Goal: Information Seeking & Learning: Check status

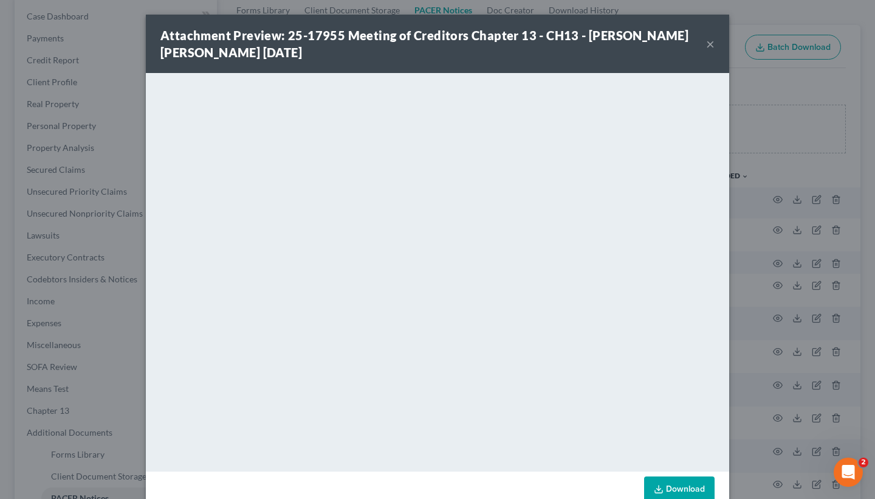
click at [708, 47] on button "×" at bounding box center [710, 43] width 9 height 15
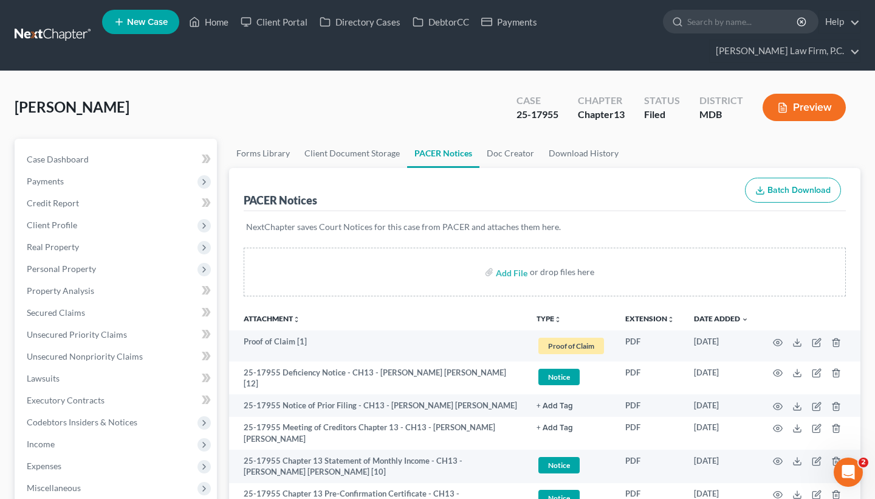
click at [754, 34] on ul "New Case Home Client Portal Directory Cases DebtorCC Payments - No Result - See…" at bounding box center [481, 35] width 759 height 58
click at [747, 30] on input "search" at bounding box center [743, 21] width 111 height 22
type input "[PERSON_NAME]"
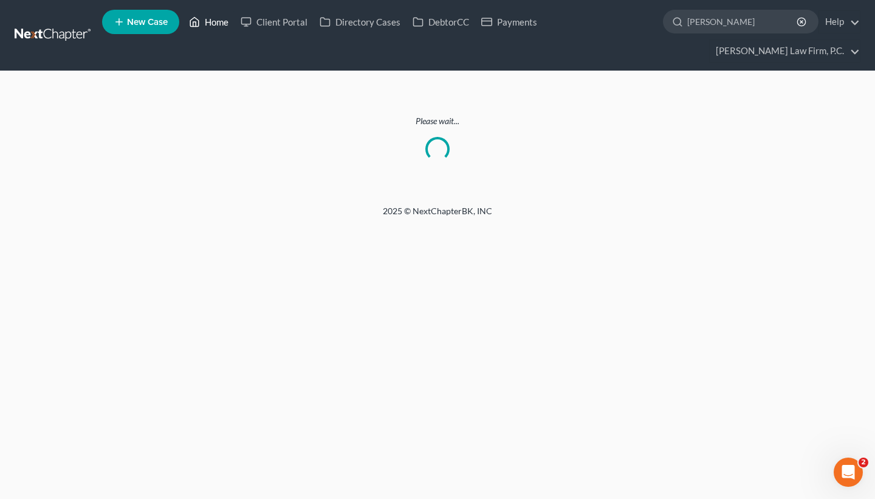
click at [212, 26] on link "Home" at bounding box center [209, 22] width 52 height 22
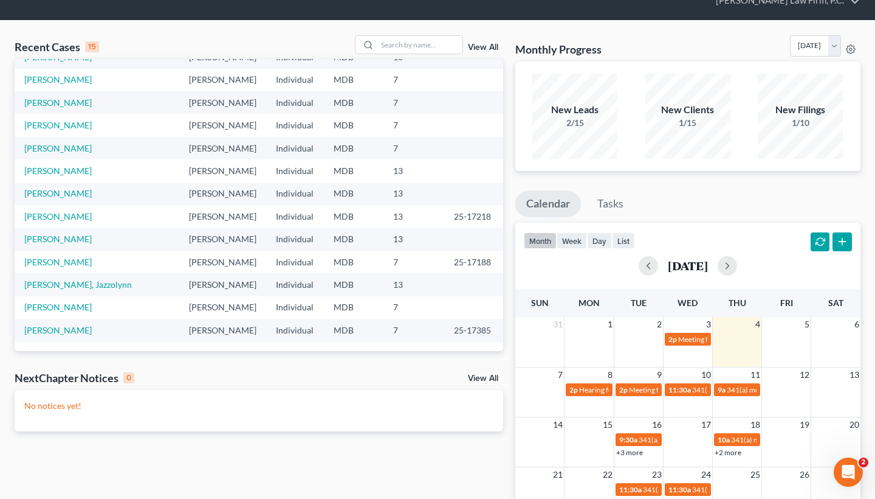
scroll to position [52, 0]
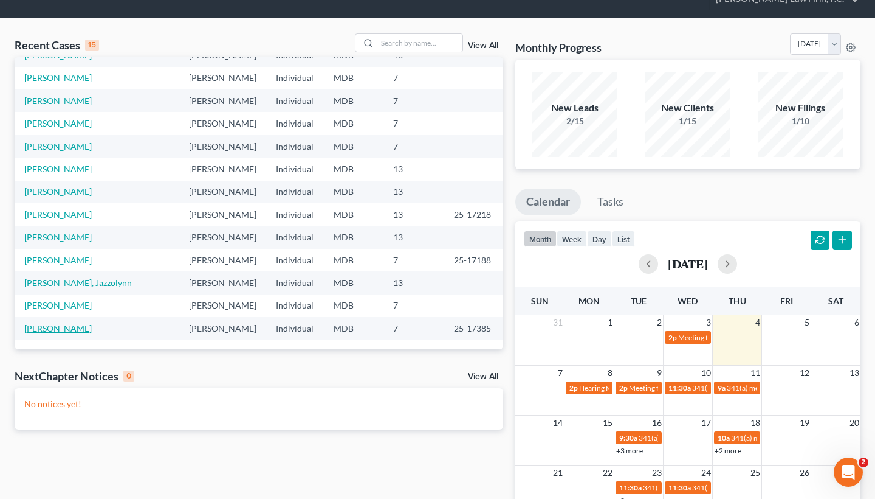
click at [50, 332] on link "[PERSON_NAME]" at bounding box center [57, 328] width 67 height 10
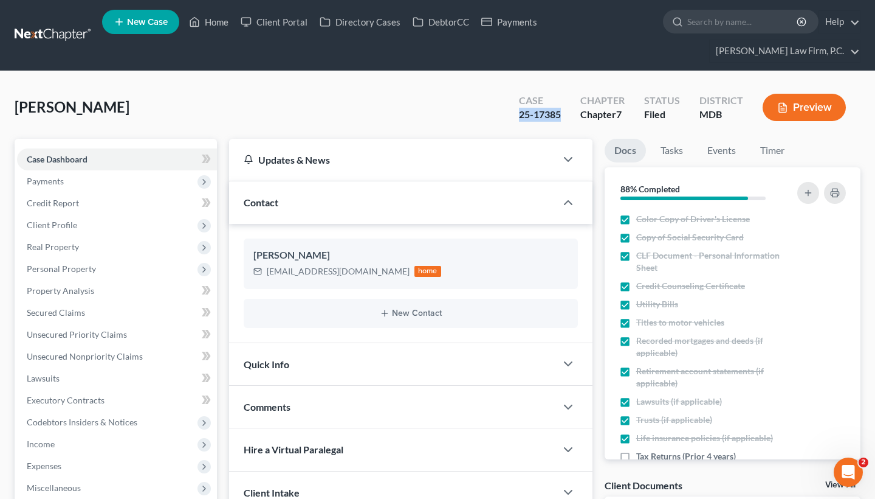
drag, startPoint x: 522, startPoint y: 115, endPoint x: 564, endPoint y: 116, distance: 42.0
click at [564, 116] on div "Case 25-17385" at bounding box center [539, 109] width 61 height 36
copy div "25-17385"
click at [719, 27] on input "search" at bounding box center [743, 21] width 111 height 22
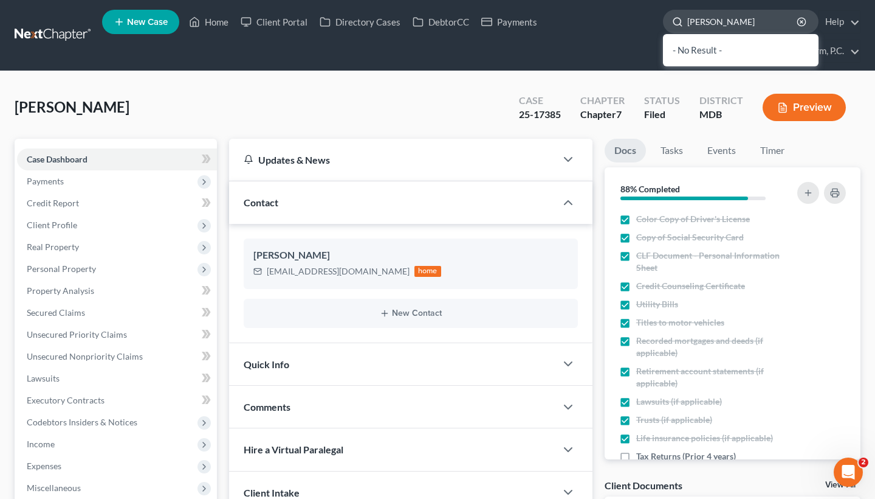
type input "[PERSON_NAME]"
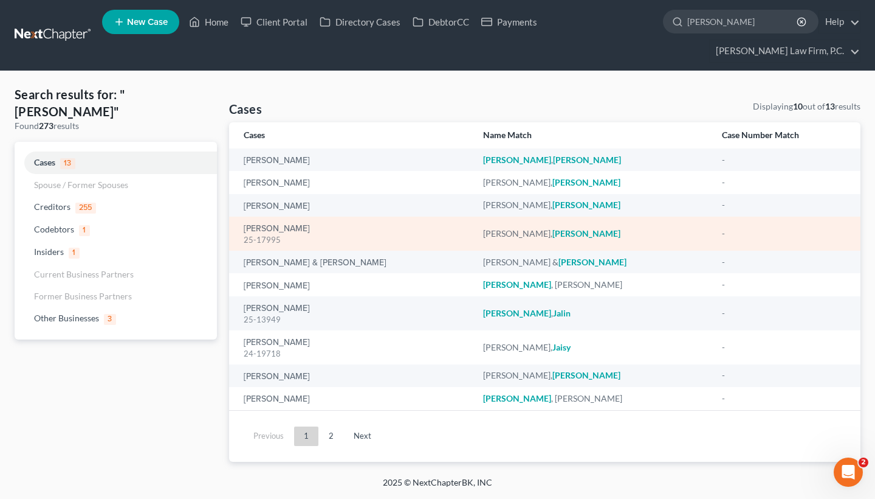
click at [483, 234] on div "[PERSON_NAME]" at bounding box center [592, 233] width 219 height 12
click at [553, 232] on em "[PERSON_NAME]" at bounding box center [587, 233] width 68 height 10
click at [251, 234] on div "25-17995" at bounding box center [354, 240] width 220 height 12
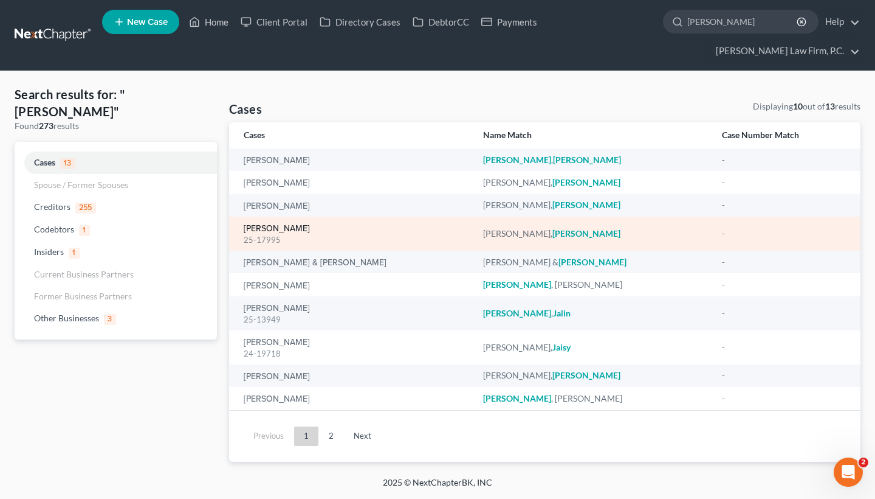
click at [266, 229] on link "[PERSON_NAME]" at bounding box center [277, 228] width 66 height 9
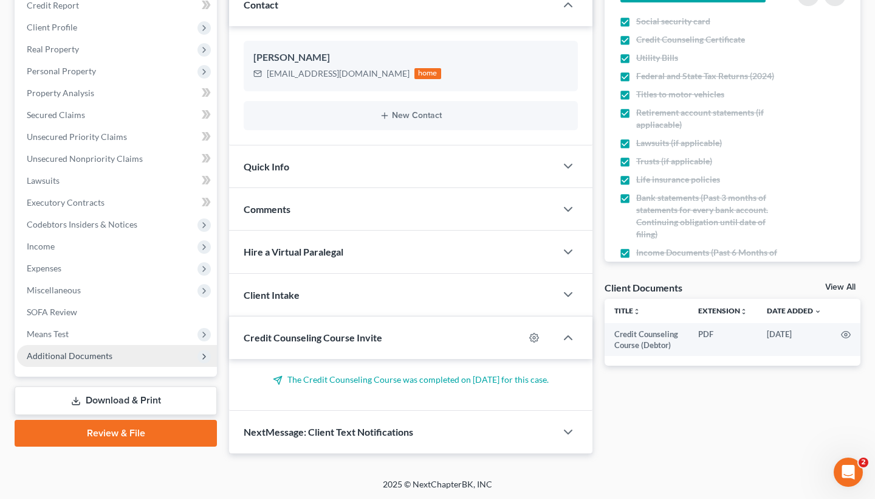
scroll to position [197, 0]
click at [80, 356] on span "Additional Documents" at bounding box center [70, 356] width 86 height 10
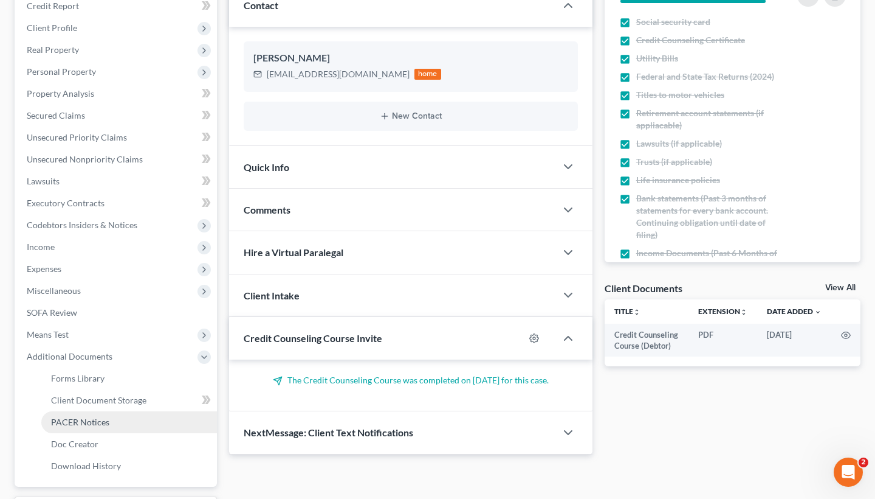
click at [71, 425] on span "PACER Notices" at bounding box center [80, 421] width 58 height 10
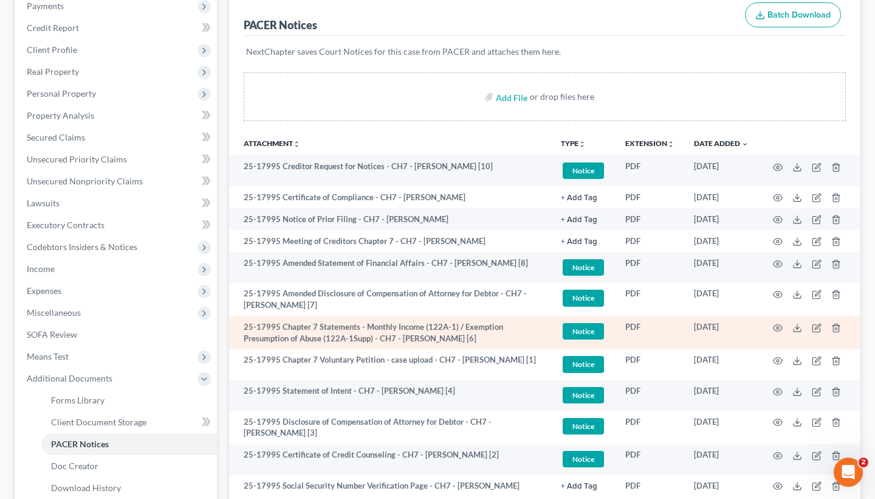
scroll to position [178, 0]
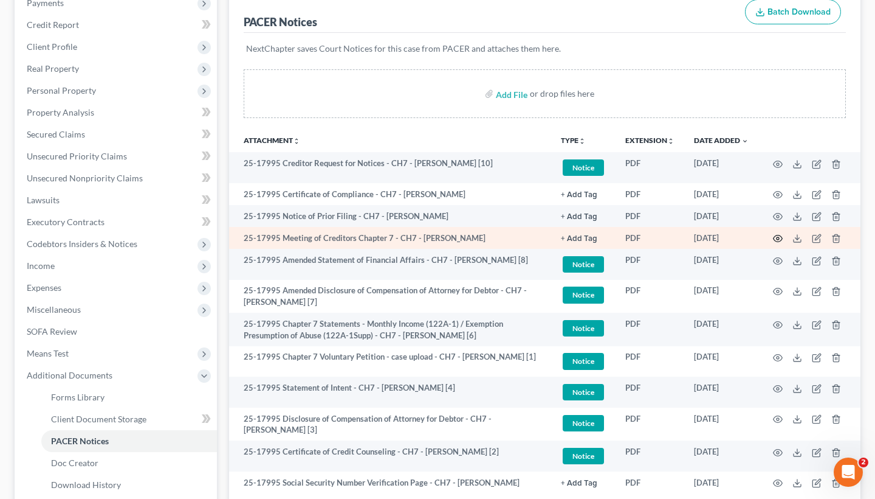
click at [780, 237] on icon "button" at bounding box center [778, 238] width 10 height 10
